Goal: Information Seeking & Learning: Learn about a topic

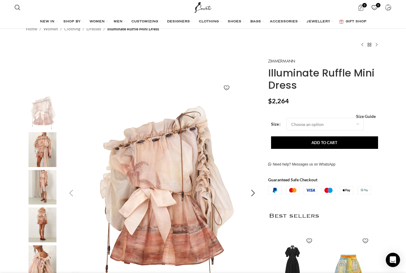
scroll to position [54, 0]
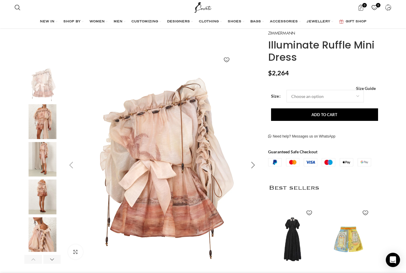
click at [252, 165] on div "Next slide" at bounding box center [253, 165] width 15 height 15
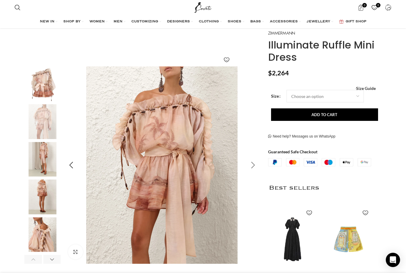
scroll to position [0, 63]
click at [253, 164] on div "Next slide" at bounding box center [253, 165] width 15 height 15
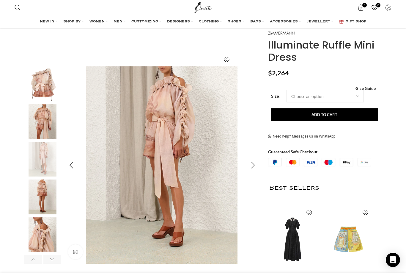
click at [251, 165] on div "Next slide" at bounding box center [253, 165] width 15 height 15
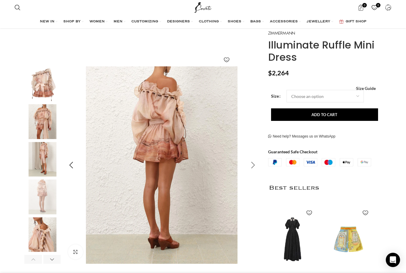
click at [253, 165] on div "Next slide" at bounding box center [253, 165] width 15 height 15
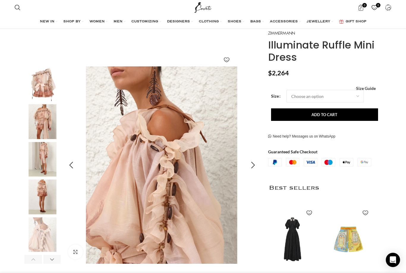
scroll to position [0, 125]
click at [252, 168] on div "Next slide" at bounding box center [253, 165] width 15 height 15
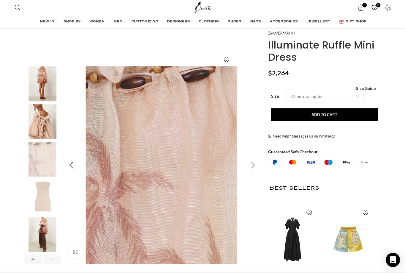
click at [254, 165] on div "Next slide" at bounding box center [253, 165] width 15 height 15
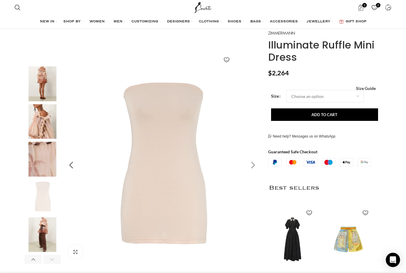
click at [248, 161] on div "Next slide" at bounding box center [253, 165] width 15 height 15
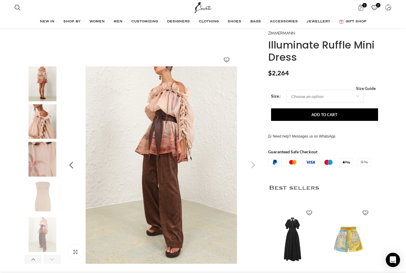
click at [248, 162] on div "Next slide" at bounding box center [253, 165] width 15 height 15
click at [44, 85] on img "4 / 8" at bounding box center [42, 83] width 36 height 35
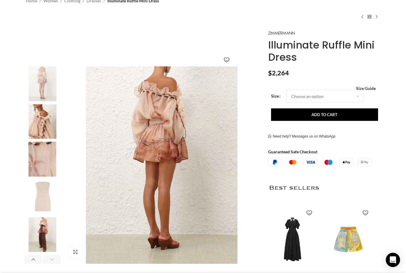
scroll to position [0, 0]
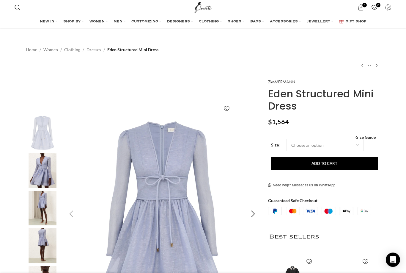
scroll to position [5, 0]
click at [255, 213] on div "Next slide" at bounding box center [253, 214] width 15 height 15
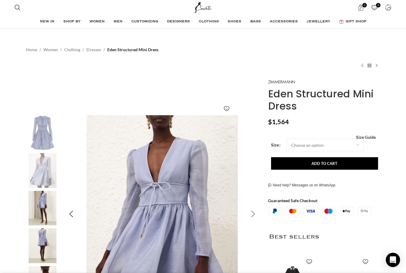
click at [251, 215] on div "Next slide" at bounding box center [253, 214] width 15 height 15
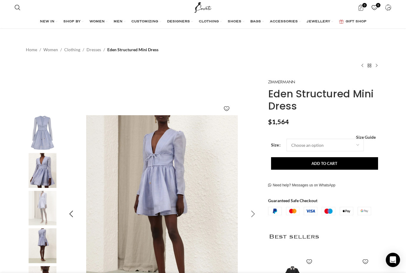
click at [254, 212] on div "Next slide" at bounding box center [253, 214] width 15 height 15
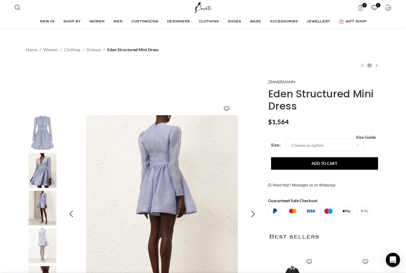
scroll to position [0, 125]
click at [254, 213] on div "Next slide" at bounding box center [253, 214] width 15 height 15
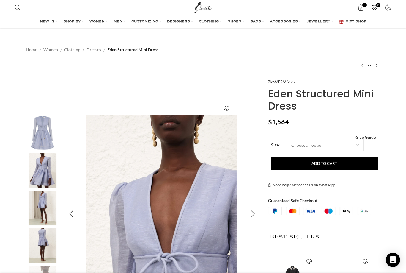
click at [256, 213] on div "Next slide" at bounding box center [253, 214] width 15 height 15
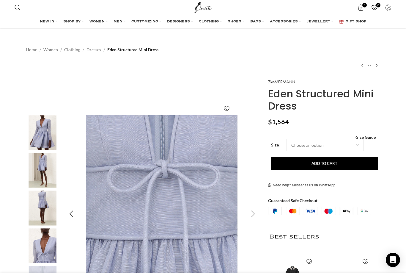
click at [252, 213] on div "Next slide" at bounding box center [253, 214] width 15 height 15
click at [253, 212] on div "Next slide" at bounding box center [253, 214] width 15 height 15
